Goal: Task Accomplishment & Management: Manage account settings

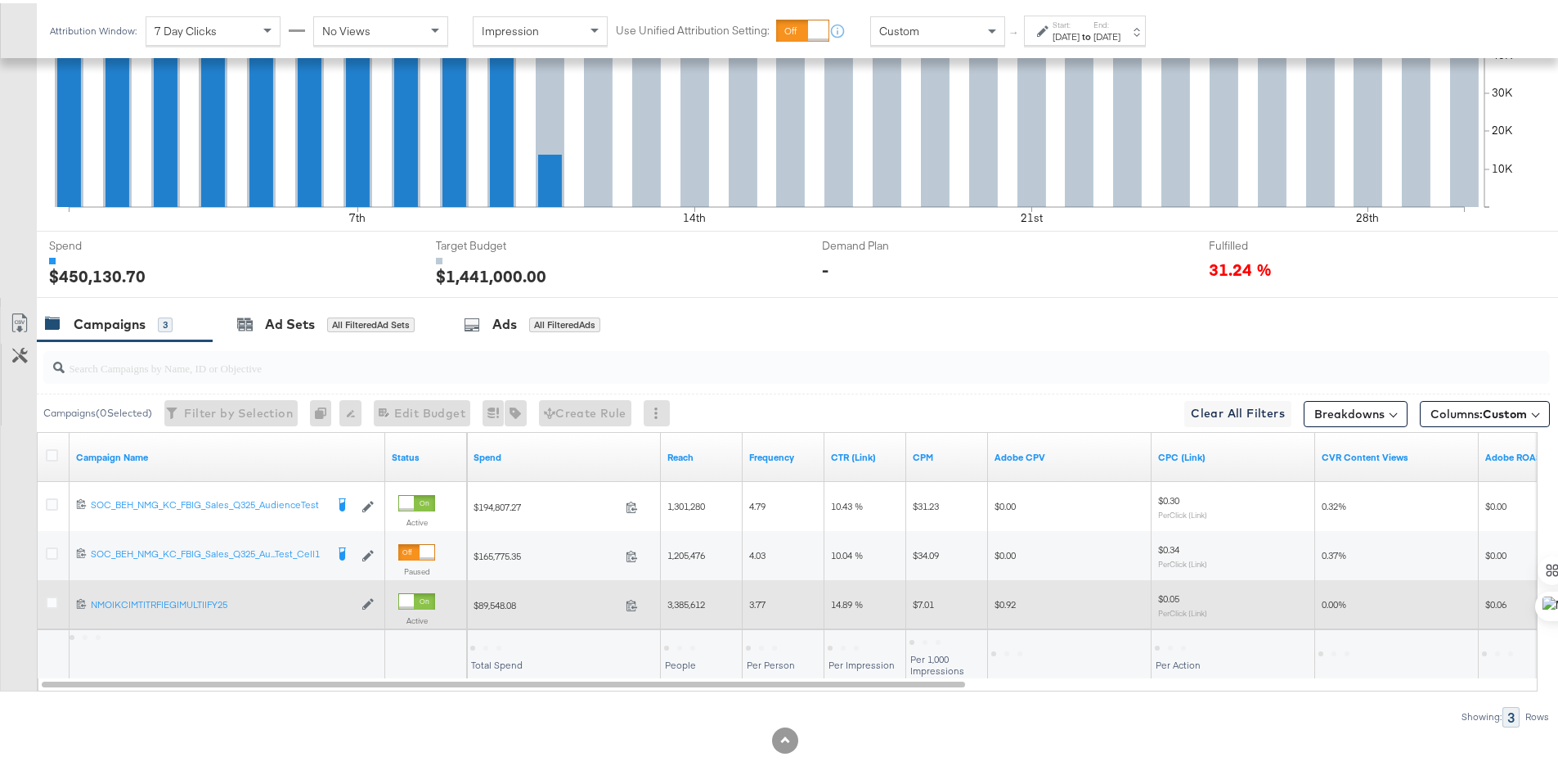
scroll to position [477, 0]
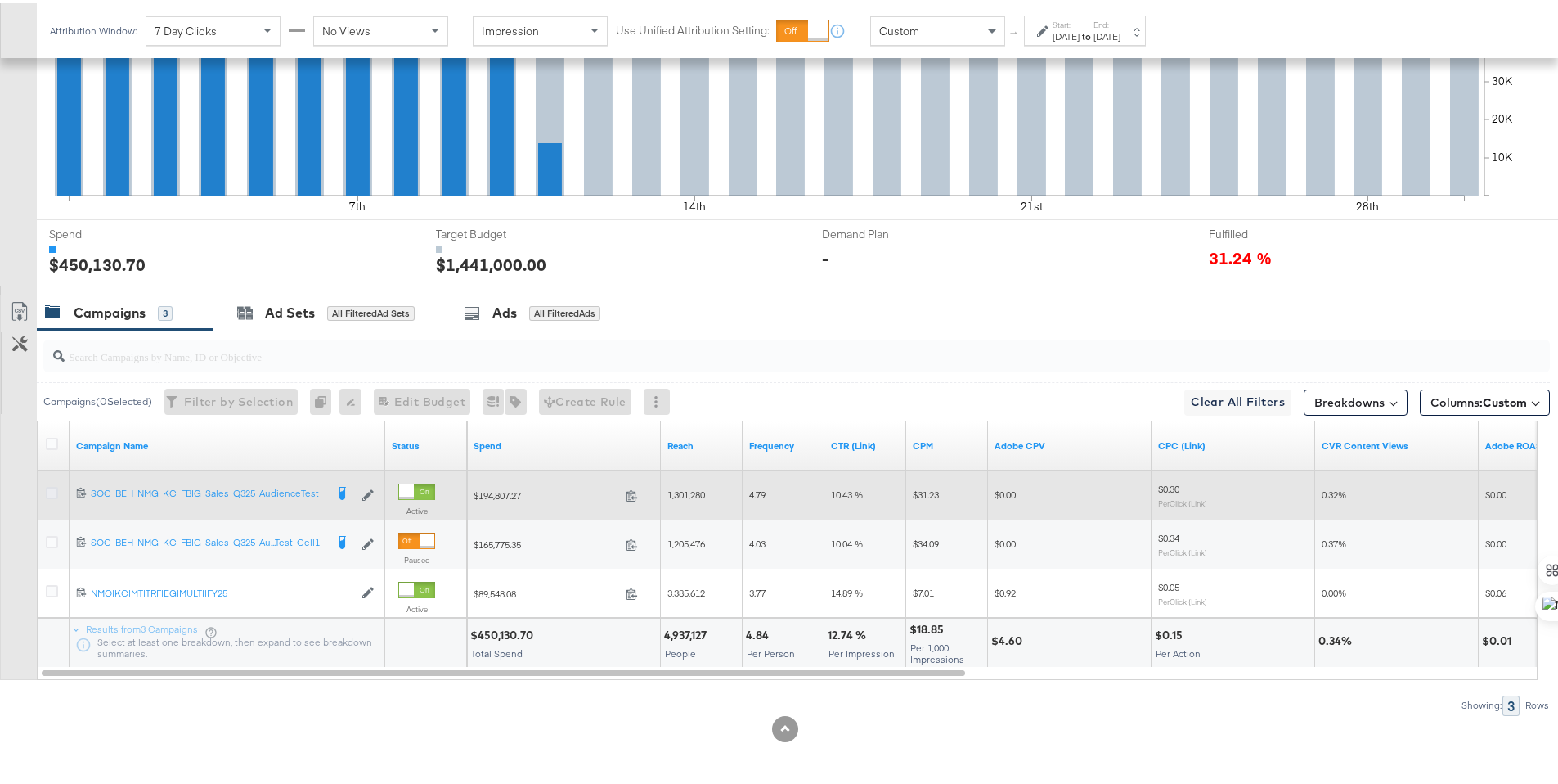
click at [50, 491] on icon at bounding box center [52, 489] width 12 height 12
click at [0, 0] on input "checkbox" at bounding box center [0, 0] width 0 height 0
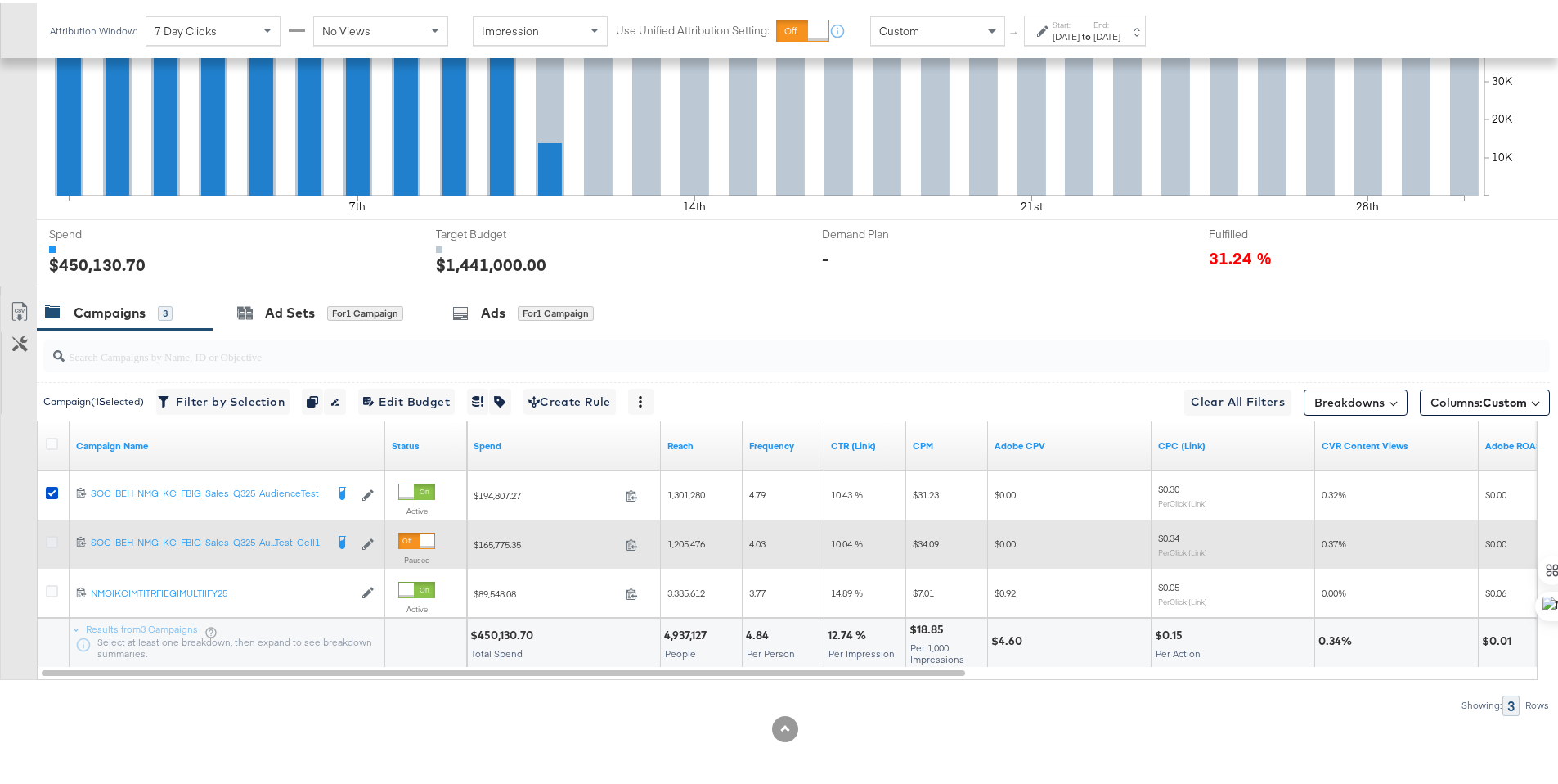
click at [54, 538] on icon at bounding box center [52, 538] width 12 height 12
click at [0, 0] on input "checkbox" at bounding box center [0, 0] width 0 height 0
click at [57, 539] on icon at bounding box center [52, 538] width 12 height 12
click at [0, 0] on input "checkbox" at bounding box center [0, 0] width 0 height 0
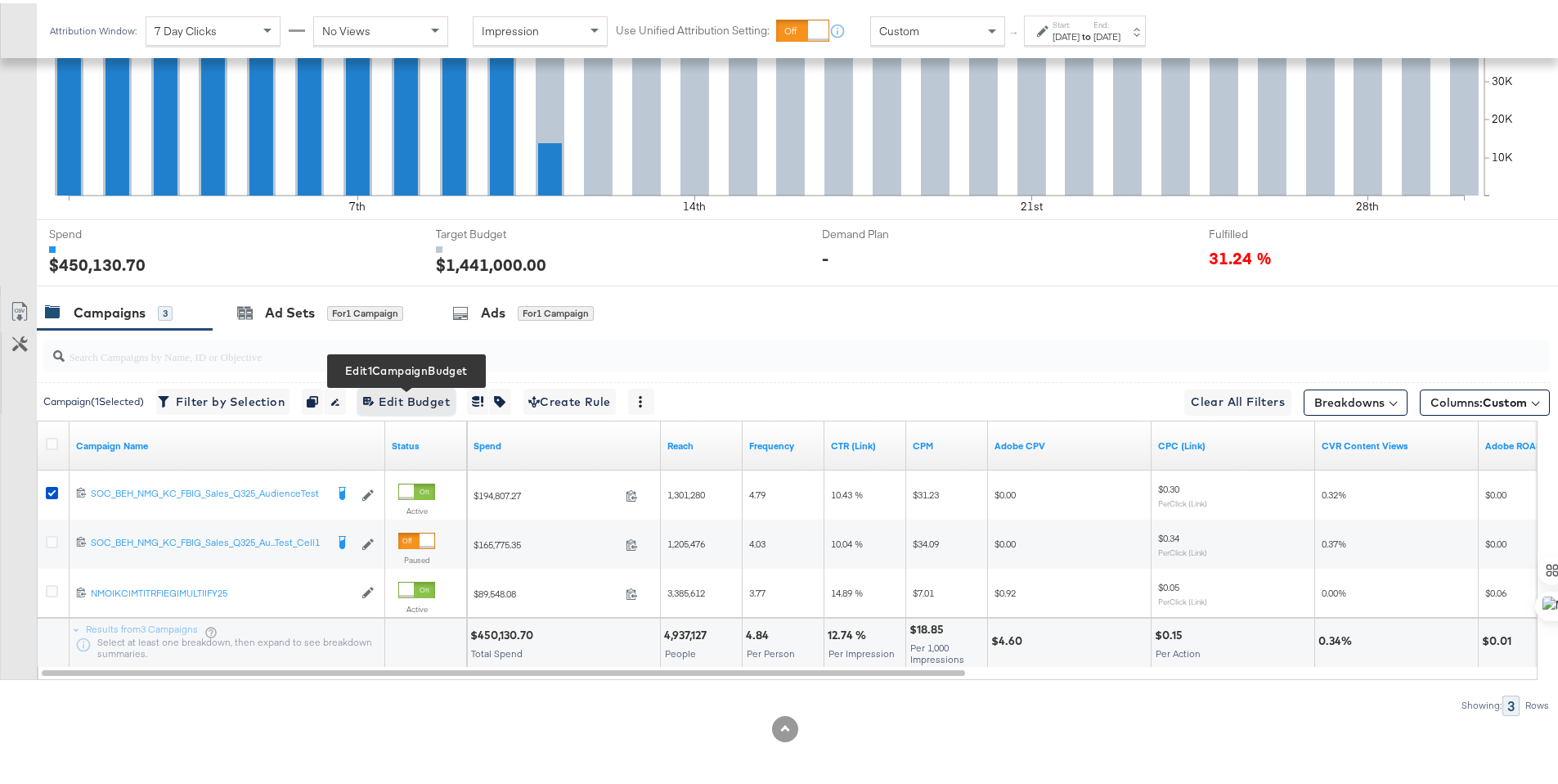
click at [410, 398] on span "Edit 1 Campaign Budget Edit Budget" at bounding box center [407, 398] width 87 height 21
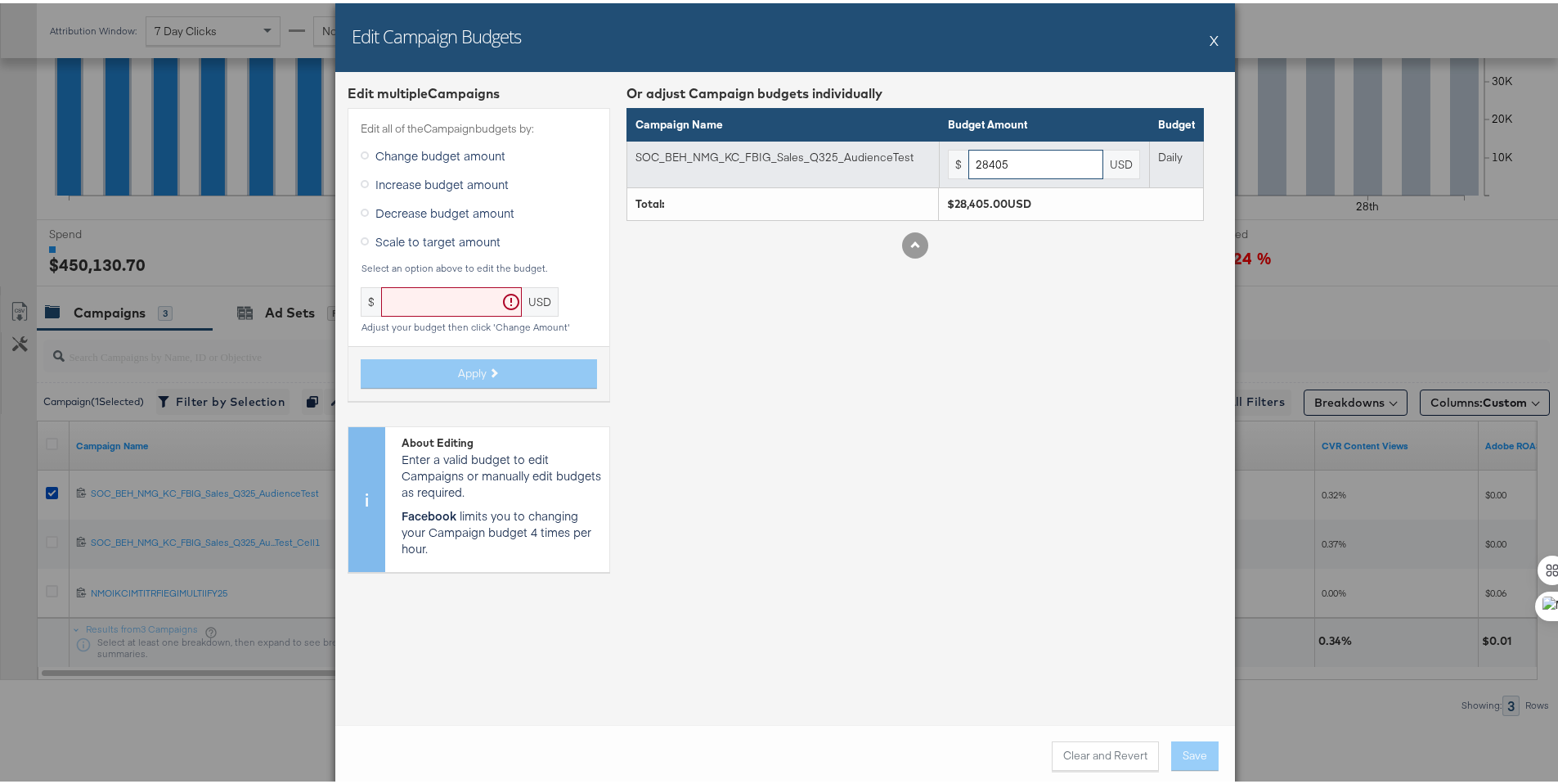
click at [1019, 162] on input "28405" at bounding box center [1036, 162] width 135 height 30
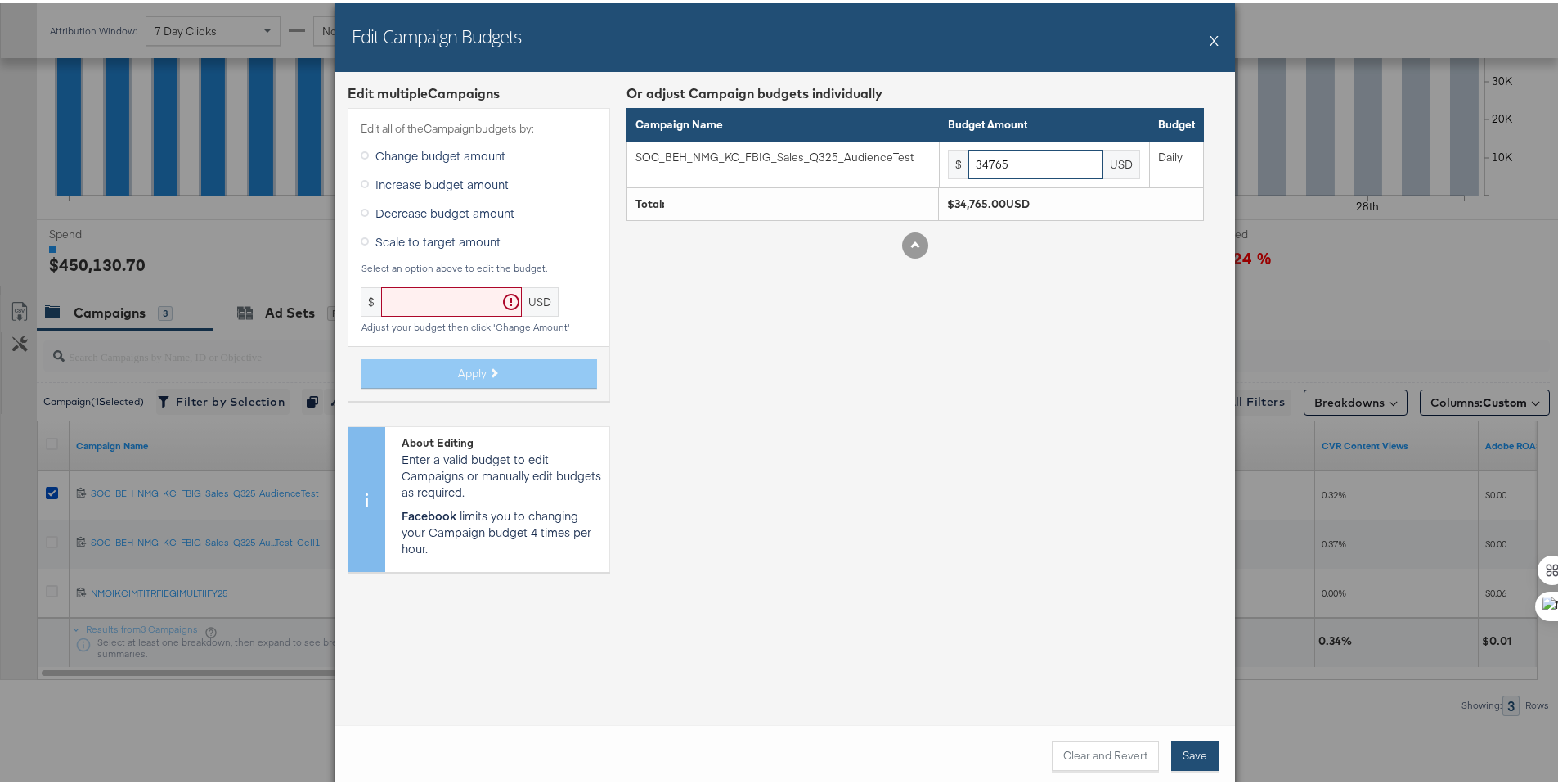
type input "34765"
click at [1175, 750] on button "Save" at bounding box center [1195, 752] width 47 height 29
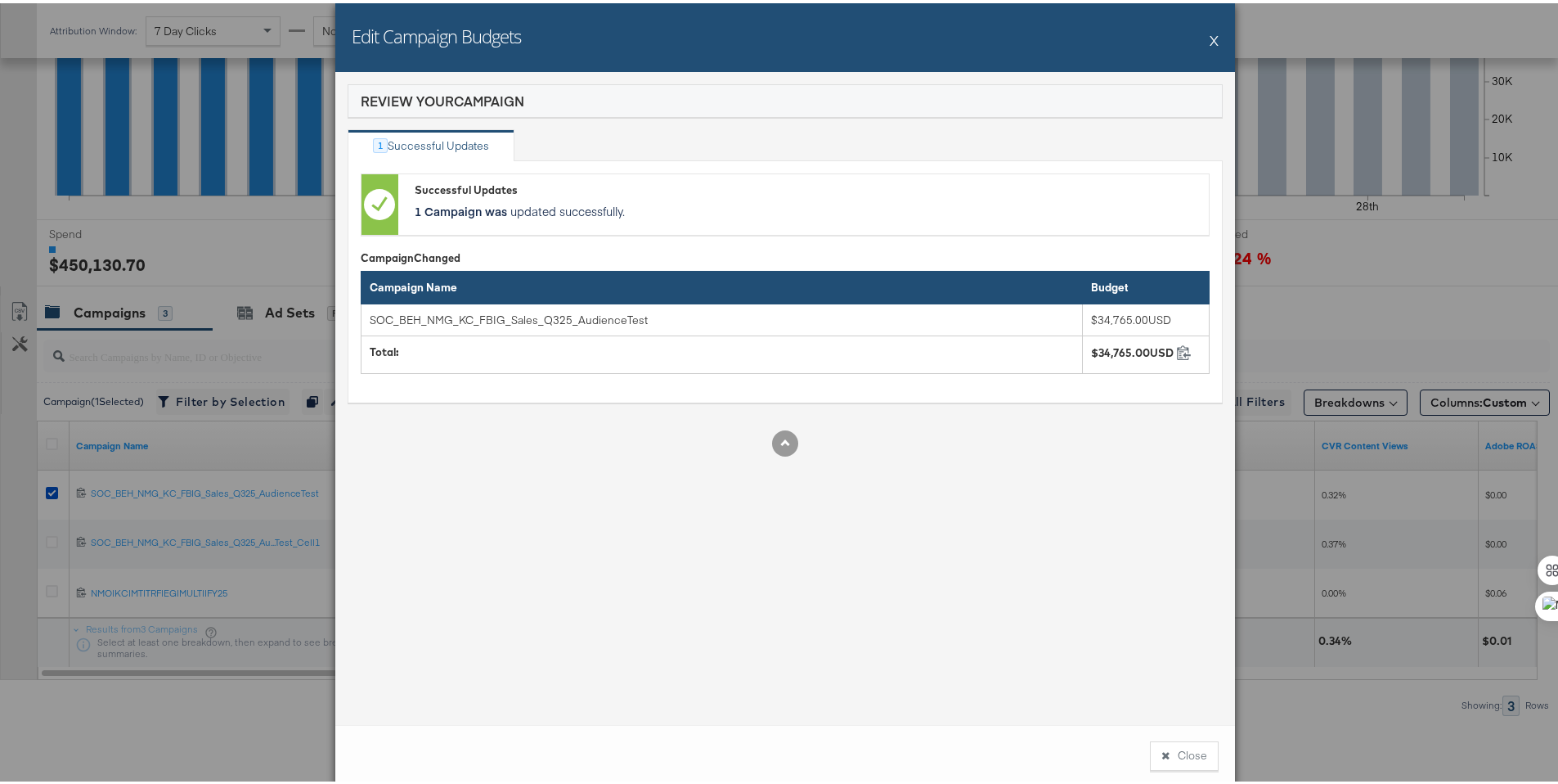
click at [1210, 41] on button "X" at bounding box center [1214, 37] width 9 height 32
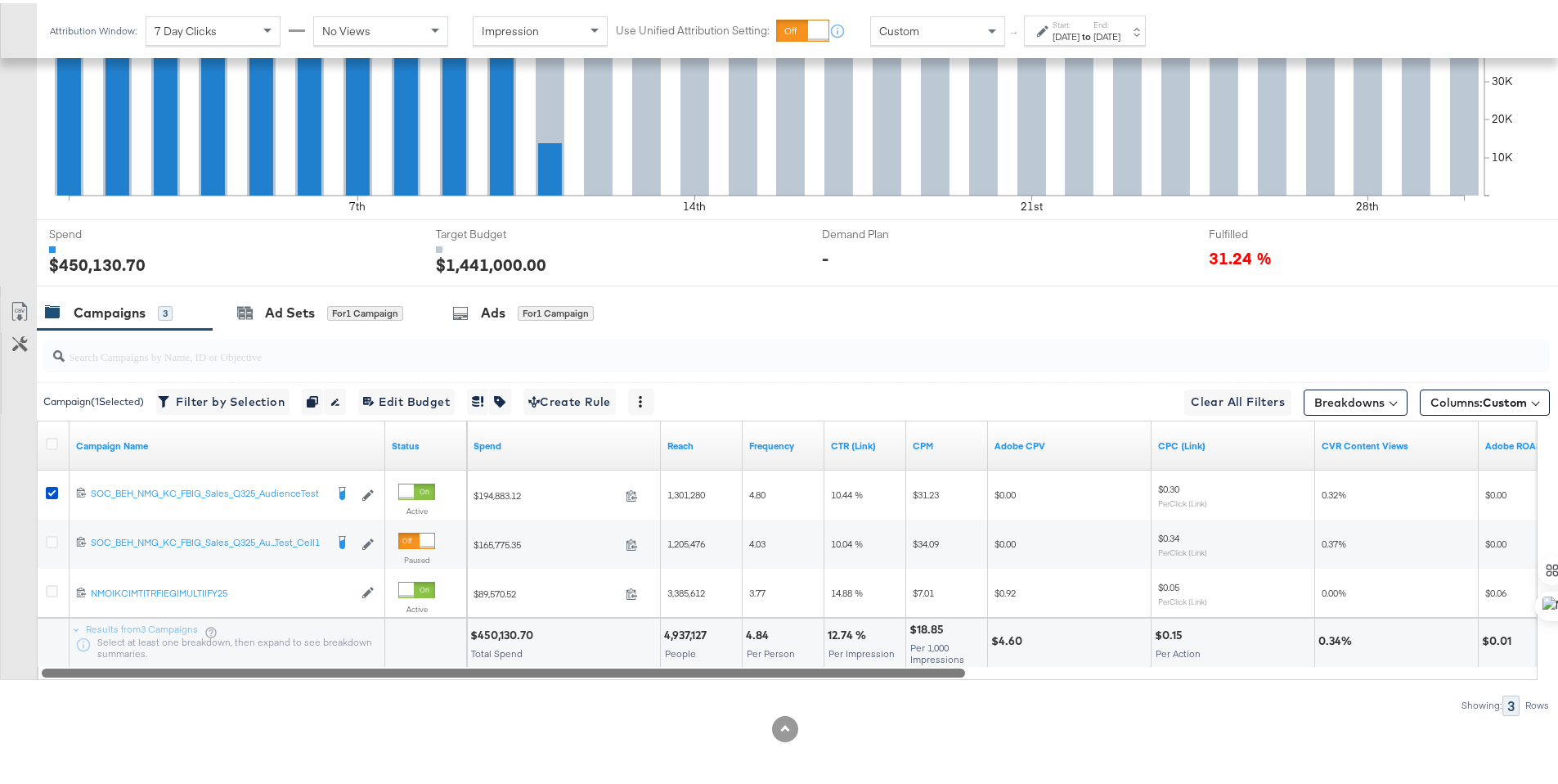
drag, startPoint x: 926, startPoint y: 670, endPoint x: 788, endPoint y: 672, distance: 138.0
click at [788, 672] on div at bounding box center [503, 668] width 923 height 14
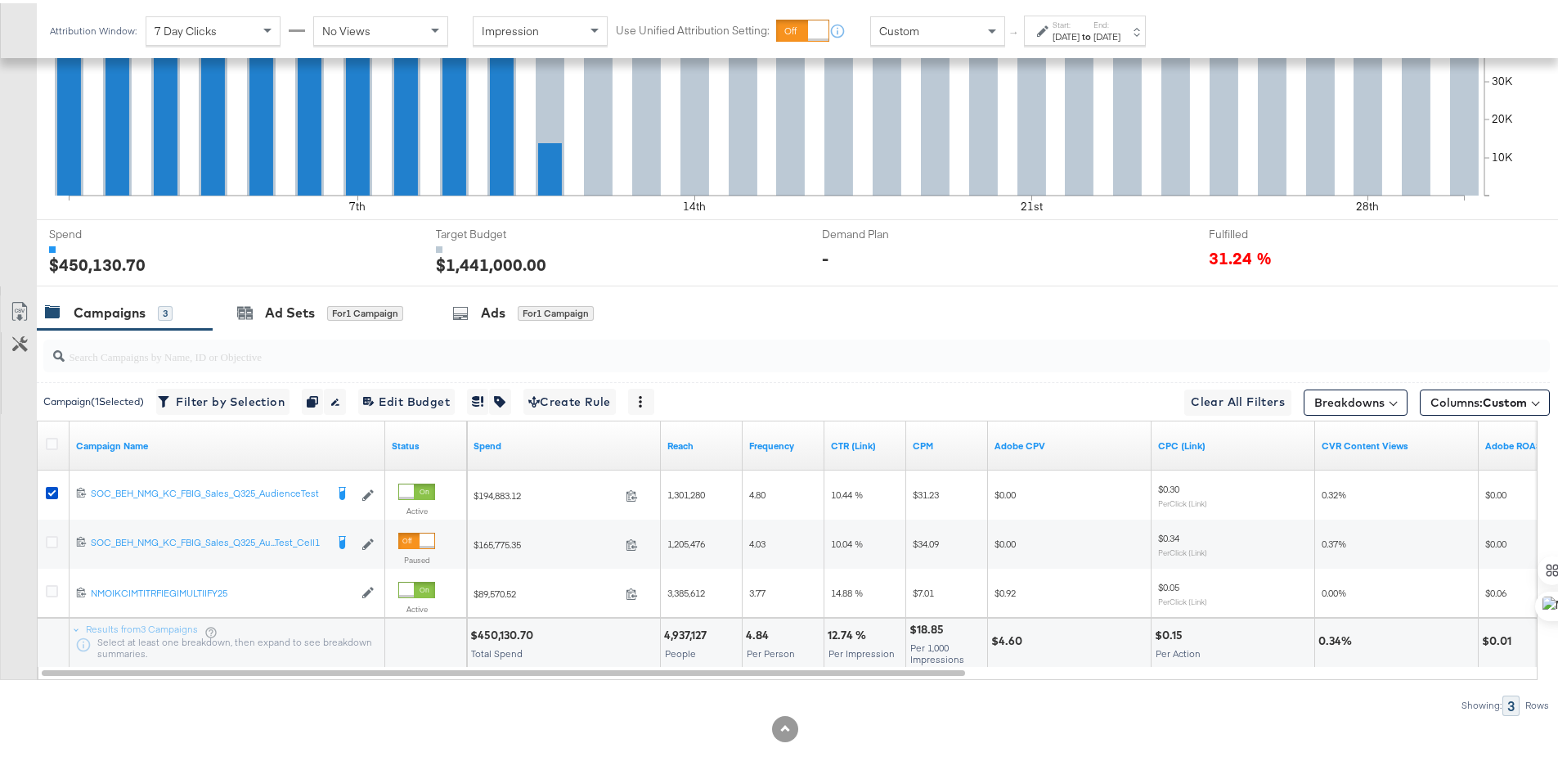
click at [948, 30] on div "Custom" at bounding box center [938, 27] width 133 height 27
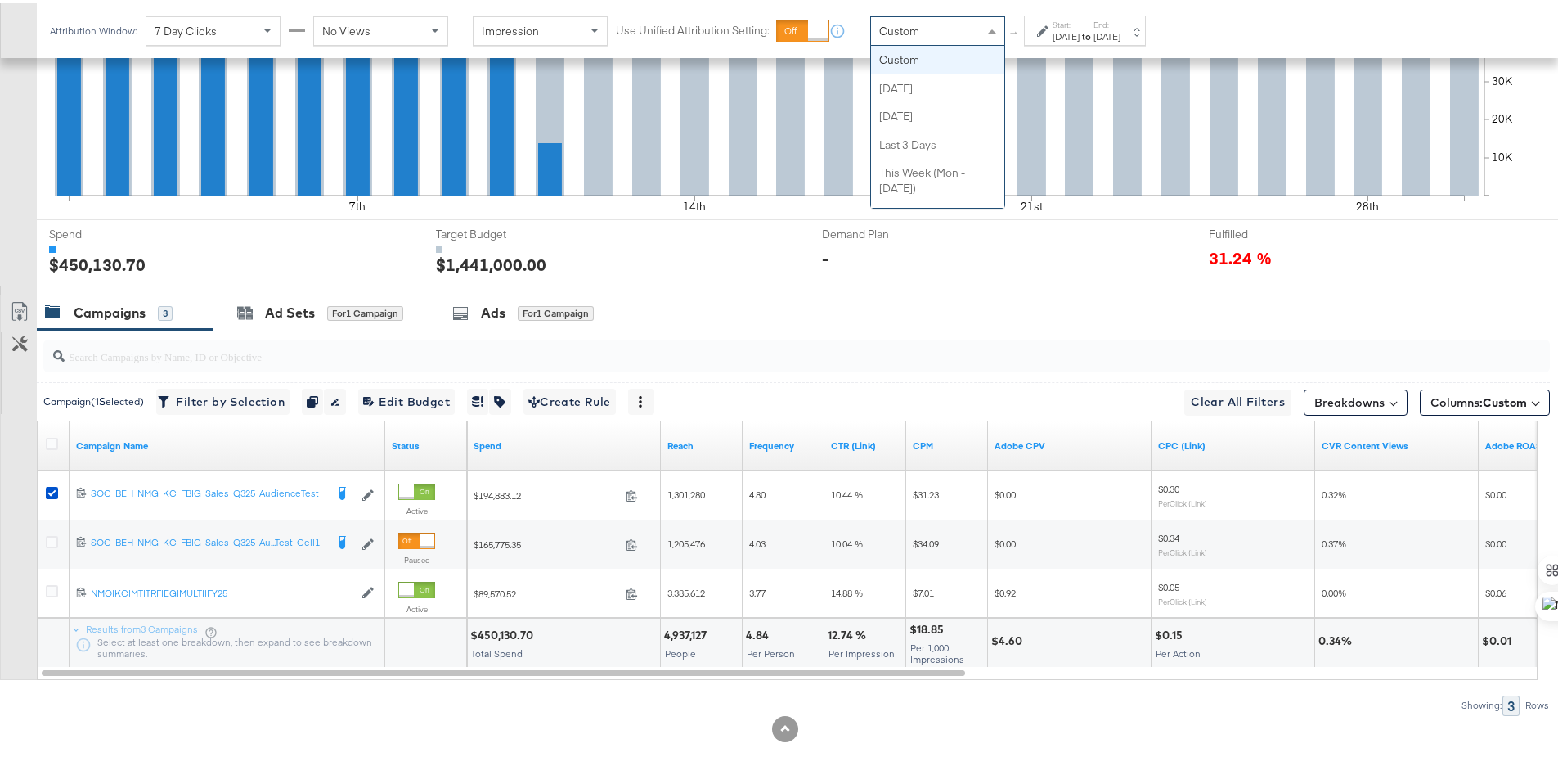
click at [975, 23] on div "Custom" at bounding box center [938, 27] width 133 height 27
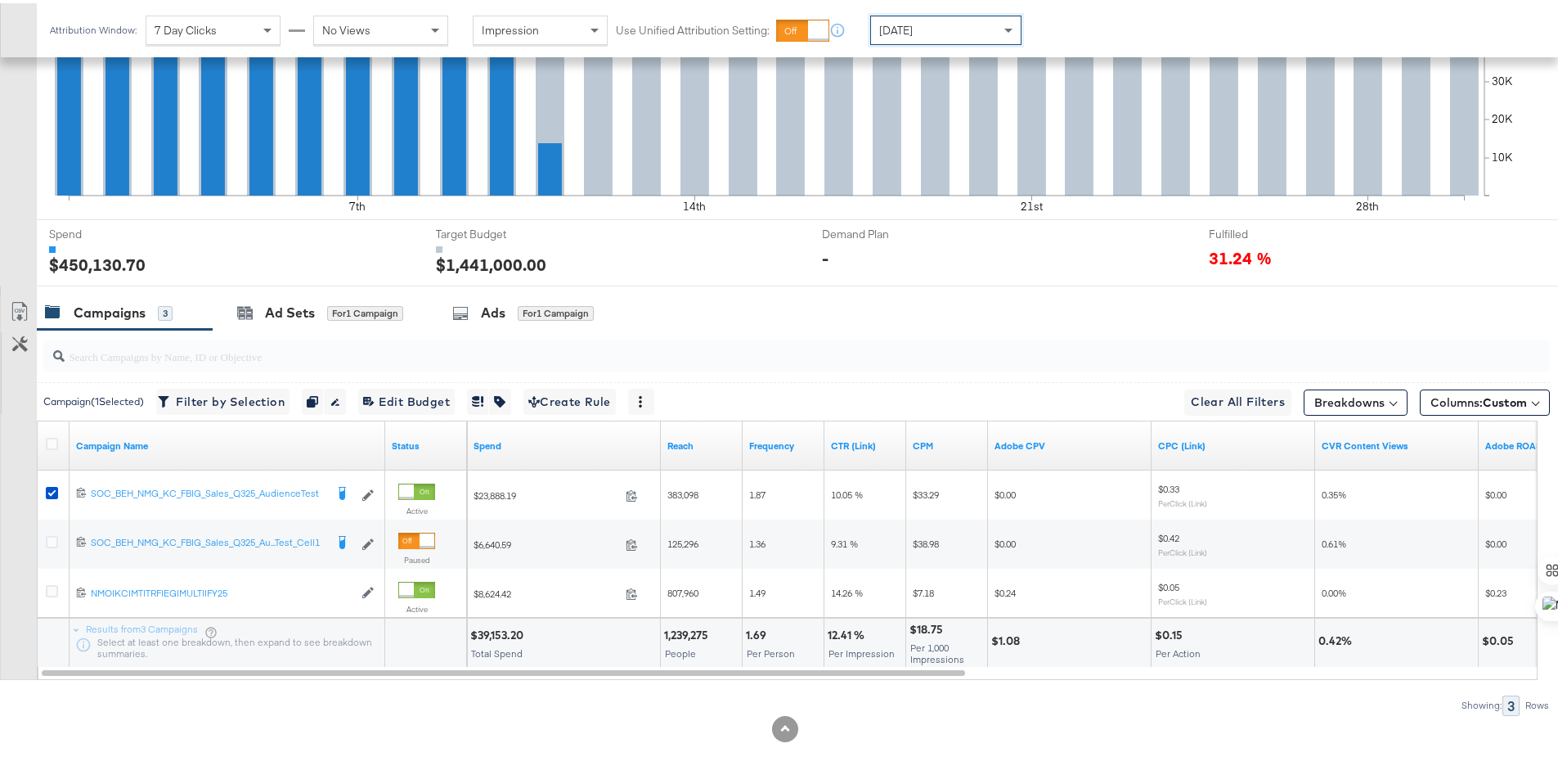
click at [500, 632] on div "$39,153.20" at bounding box center [500, 632] width 58 height 16
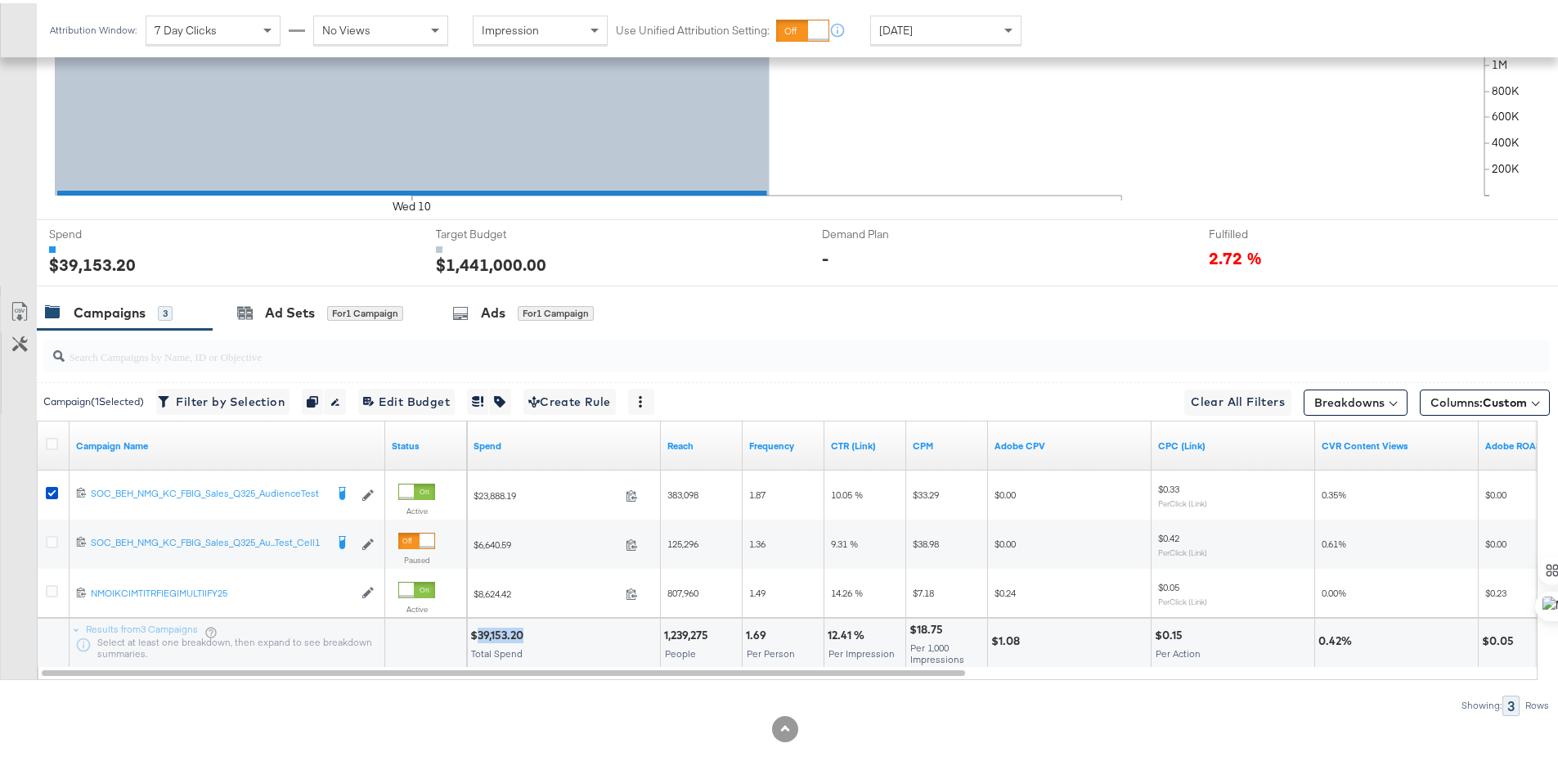
click at [500, 632] on div "$39,153.20" at bounding box center [500, 632] width 58 height 16
copy div "39,153.20"
